Goal: Task Accomplishment & Management: Use online tool/utility

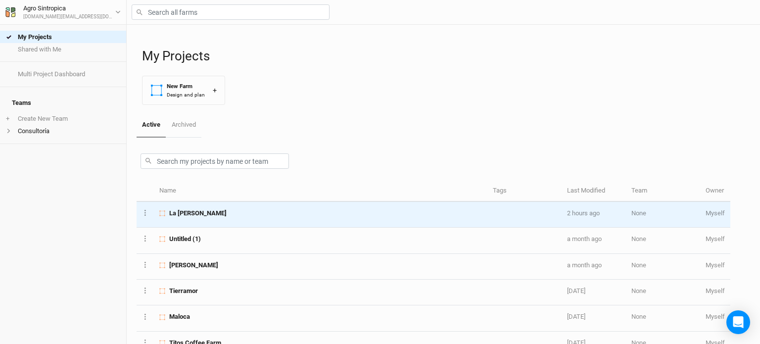
click at [169, 209] on span "La [PERSON_NAME]" at bounding box center [197, 213] width 57 height 9
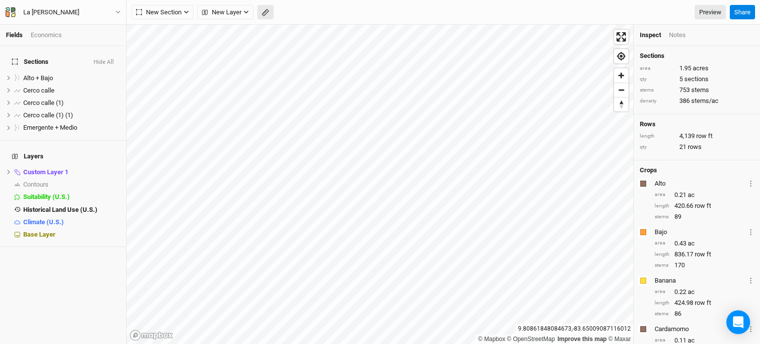
click at [266, 17] on button "button" at bounding box center [265, 12] width 16 height 15
click at [115, 13] on icon "button" at bounding box center [117, 11] width 5 height 5
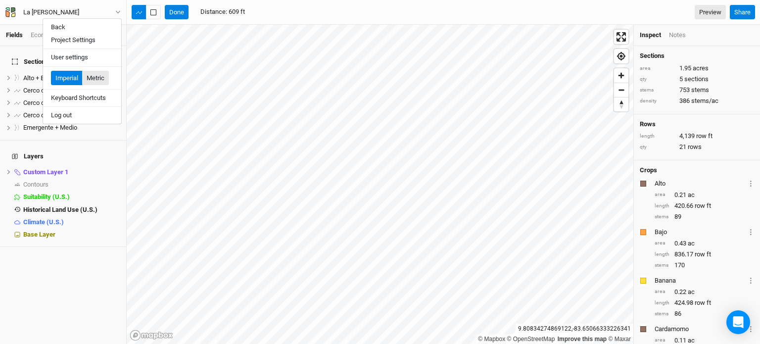
click at [101, 75] on button "Metric" at bounding box center [95, 78] width 27 height 15
click at [179, 12] on button "Done" at bounding box center [177, 12] width 24 height 15
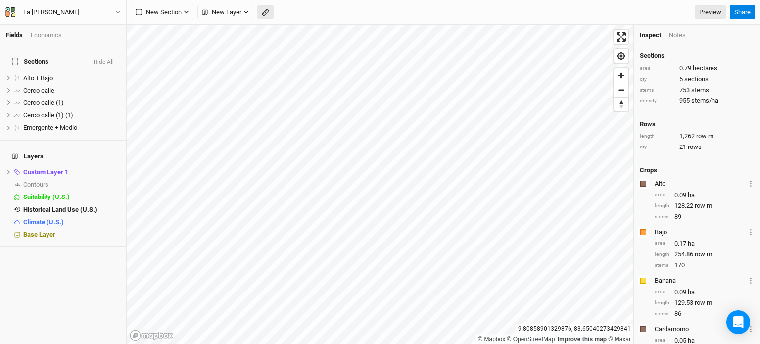
click at [260, 11] on button "button" at bounding box center [265, 12] width 16 height 15
click at [175, 10] on button "Done" at bounding box center [177, 12] width 24 height 15
click at [259, 11] on button "button" at bounding box center [265, 12] width 16 height 15
click at [176, 9] on button "Done" at bounding box center [177, 12] width 24 height 15
click at [266, 17] on button "button" at bounding box center [265, 12] width 16 height 15
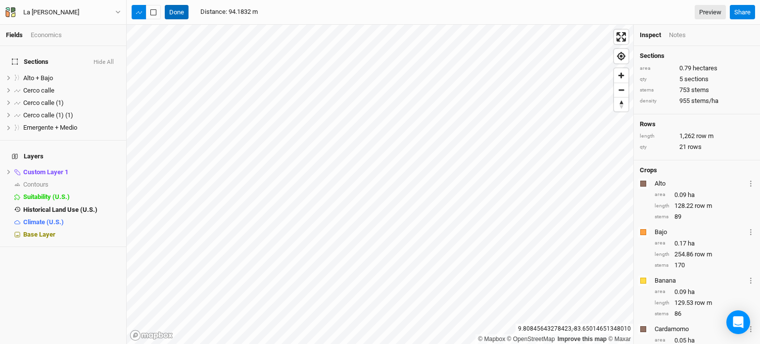
click at [165, 7] on button "Done" at bounding box center [177, 12] width 24 height 15
click at [6, 75] on icon at bounding box center [8, 77] width 5 height 5
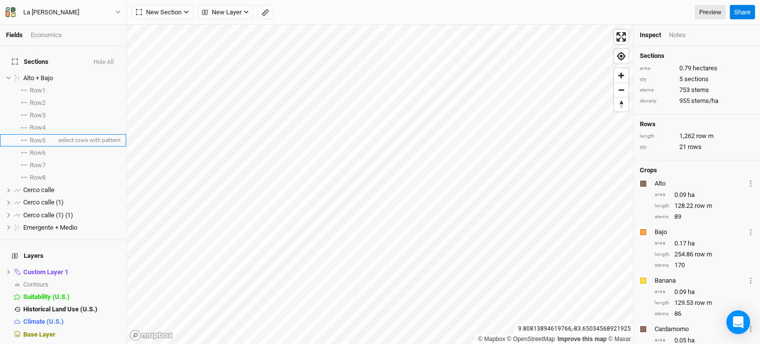
click at [37, 136] on span "Row 5" at bounding box center [38, 140] width 16 height 8
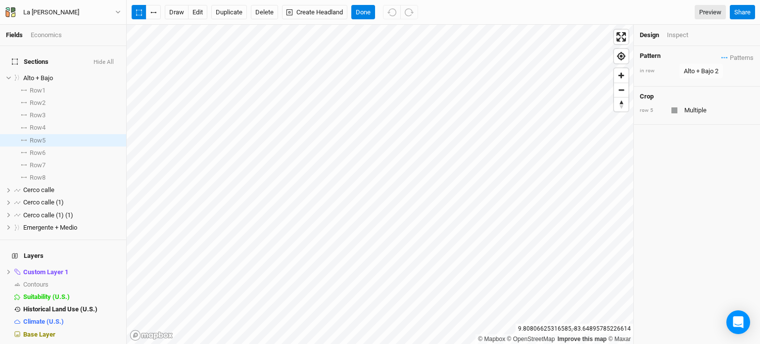
drag, startPoint x: 686, startPoint y: 29, endPoint x: 697, endPoint y: 35, distance: 12.8
click at [697, 35] on div "Inspect" at bounding box center [684, 35] width 35 height 9
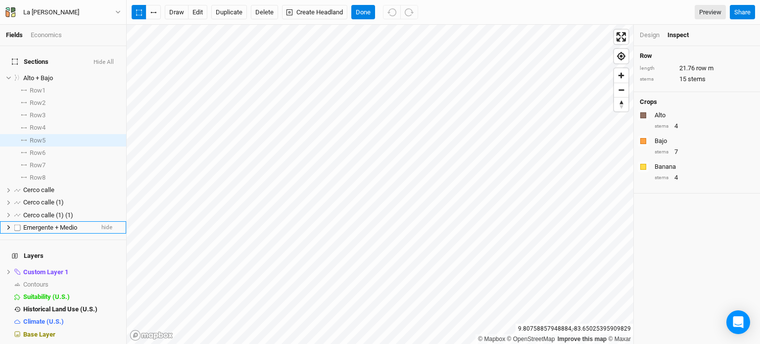
click at [7, 225] on icon at bounding box center [8, 227] width 5 height 5
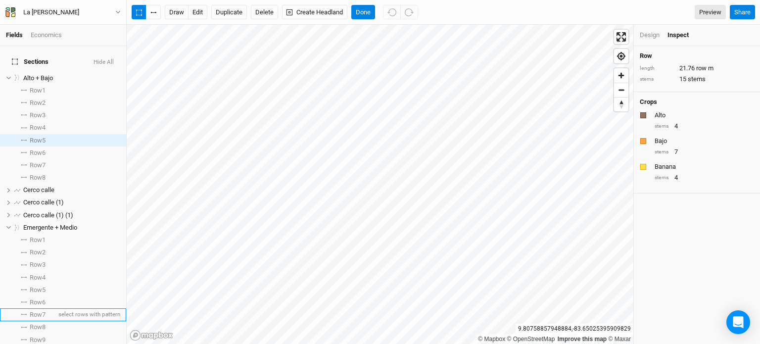
click at [38, 311] on span "Row 7" at bounding box center [38, 315] width 16 height 8
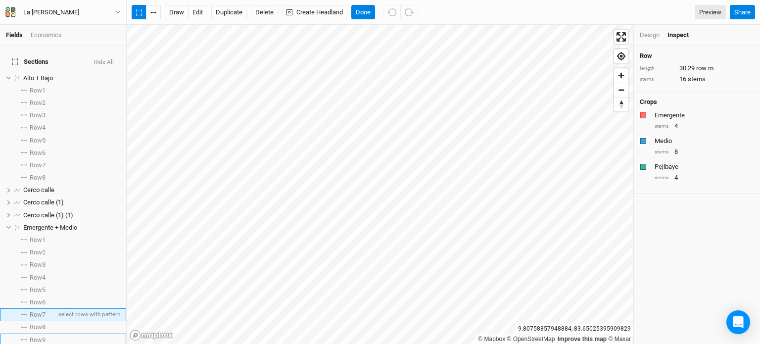
scroll to position [26, 0]
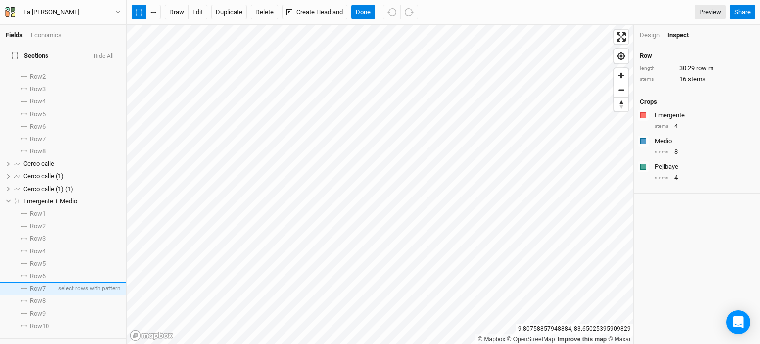
click at [45, 284] on span "Row 7" at bounding box center [38, 288] width 16 height 8
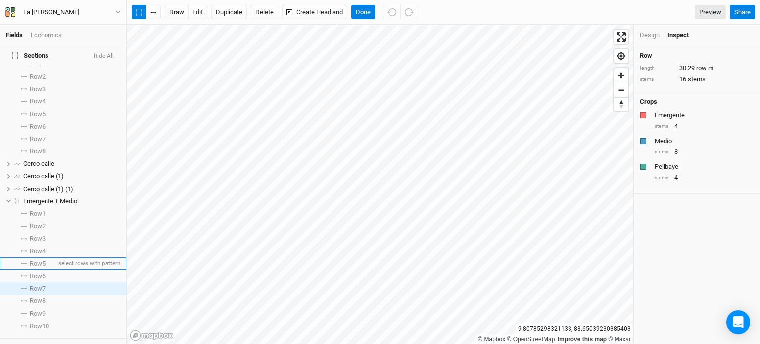
click at [44, 260] on span "Row 5" at bounding box center [38, 264] width 16 height 8
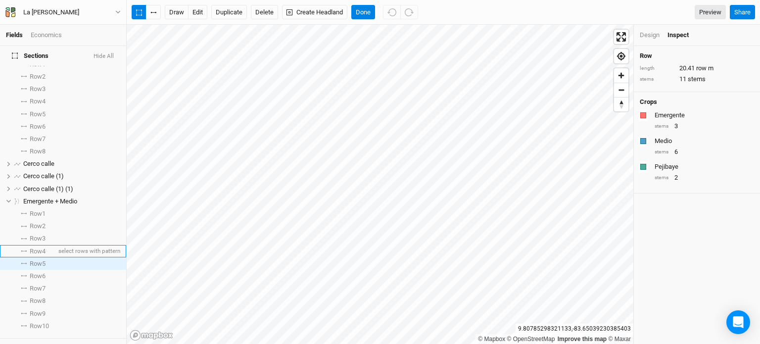
click at [44, 247] on span "Row 4" at bounding box center [38, 251] width 16 height 8
click at [44, 260] on span "Row 5" at bounding box center [38, 264] width 16 height 8
click at [44, 232] on li "Row 3 select rows with pattern" at bounding box center [63, 238] width 126 height 12
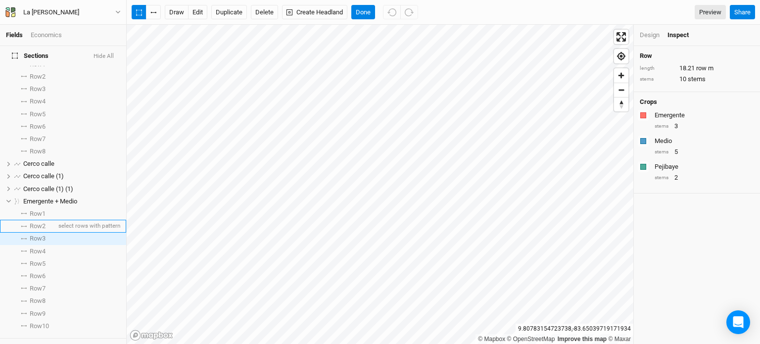
click at [44, 222] on span "Row 2" at bounding box center [38, 226] width 16 height 8
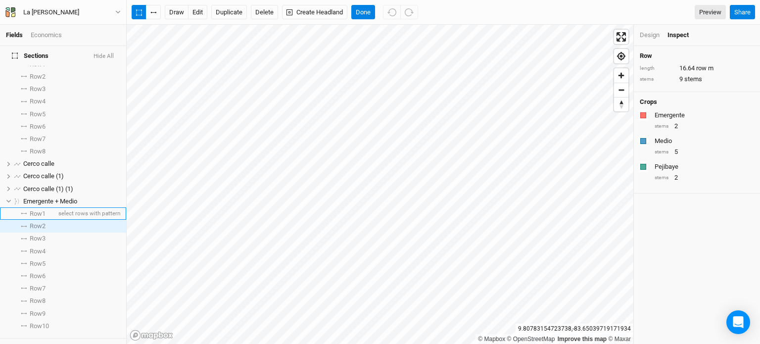
click at [44, 210] on span "Row 1" at bounding box center [38, 214] width 16 height 8
click at [37, 222] on span "Row 2" at bounding box center [38, 226] width 16 height 8
